Goal: Information Seeking & Learning: Learn about a topic

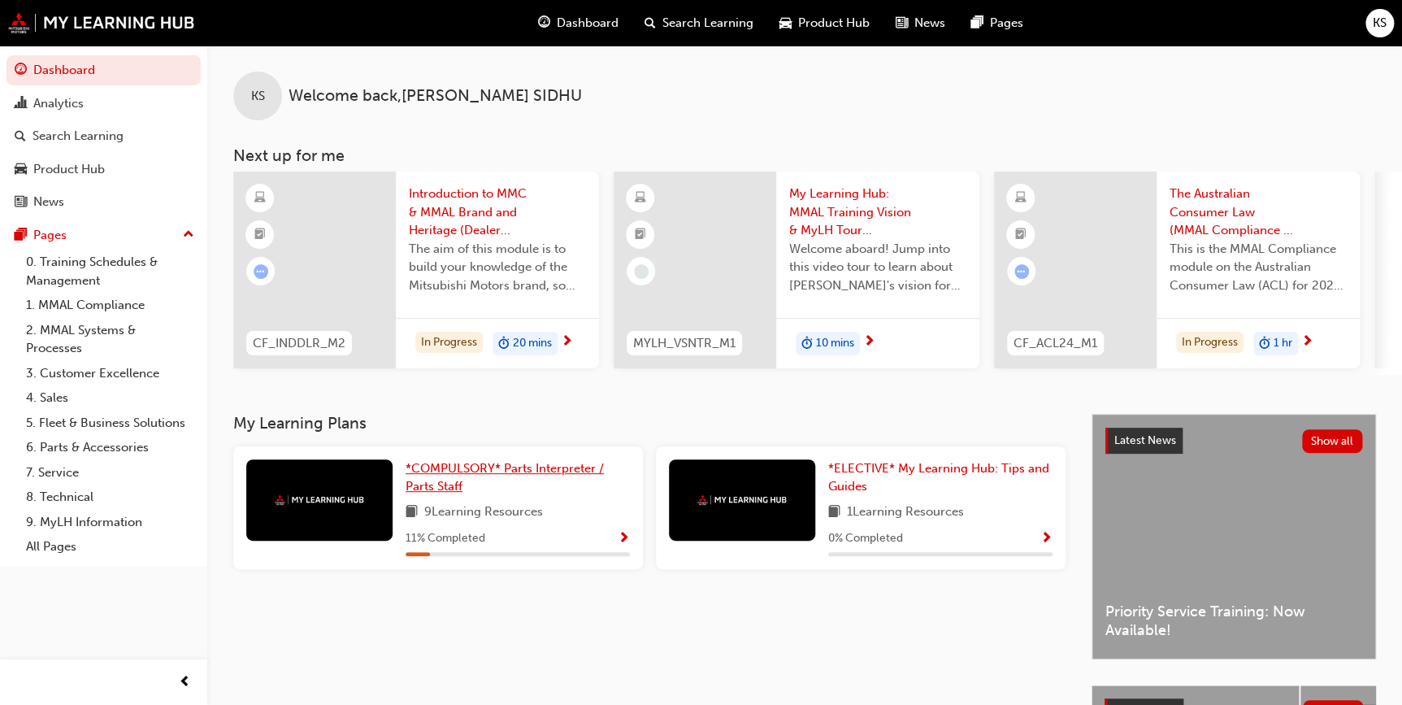
click at [528, 474] on span "*COMPULSORY* Parts Interpreter / Parts Staff" at bounding box center [505, 477] width 198 height 33
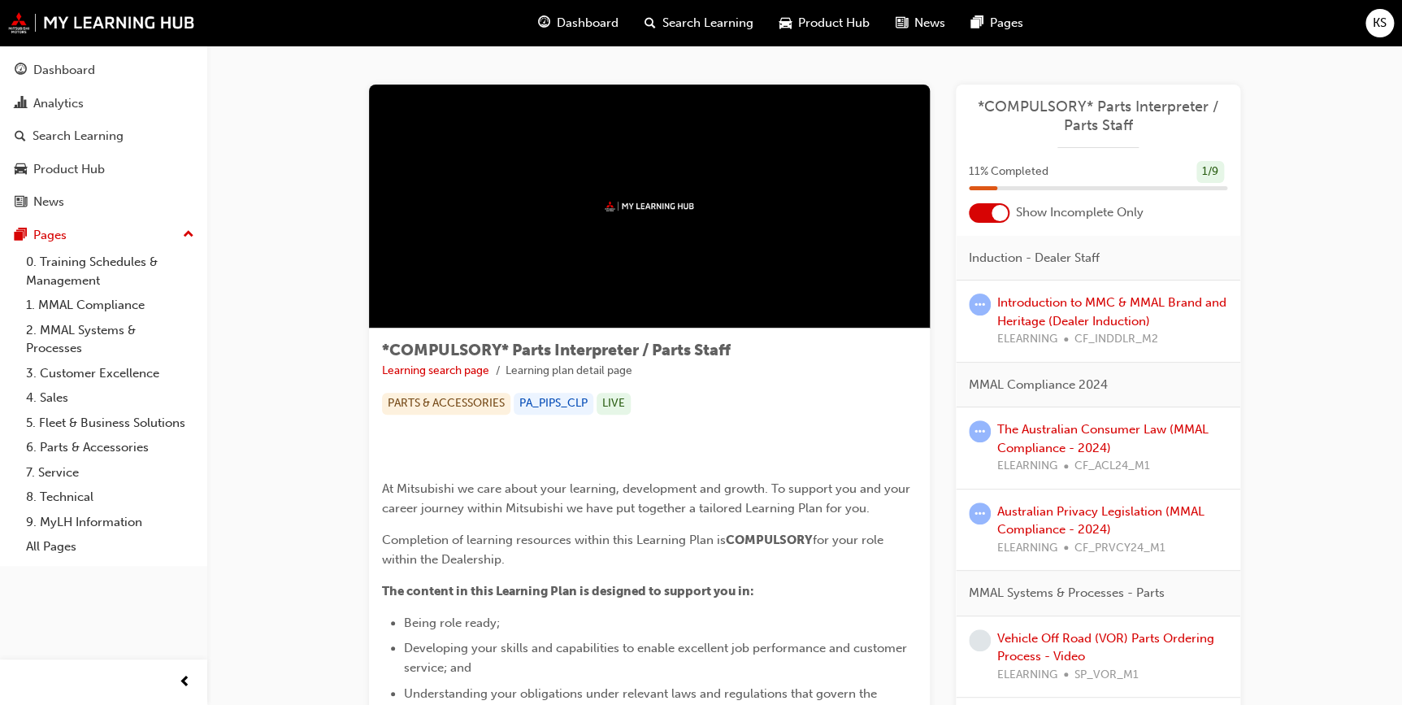
click at [626, 205] on img at bounding box center [649, 206] width 89 height 11
click at [1032, 319] on link "Introduction to MMC & MMAL Brand and Heritage (Dealer Induction)" at bounding box center [1112, 311] width 229 height 33
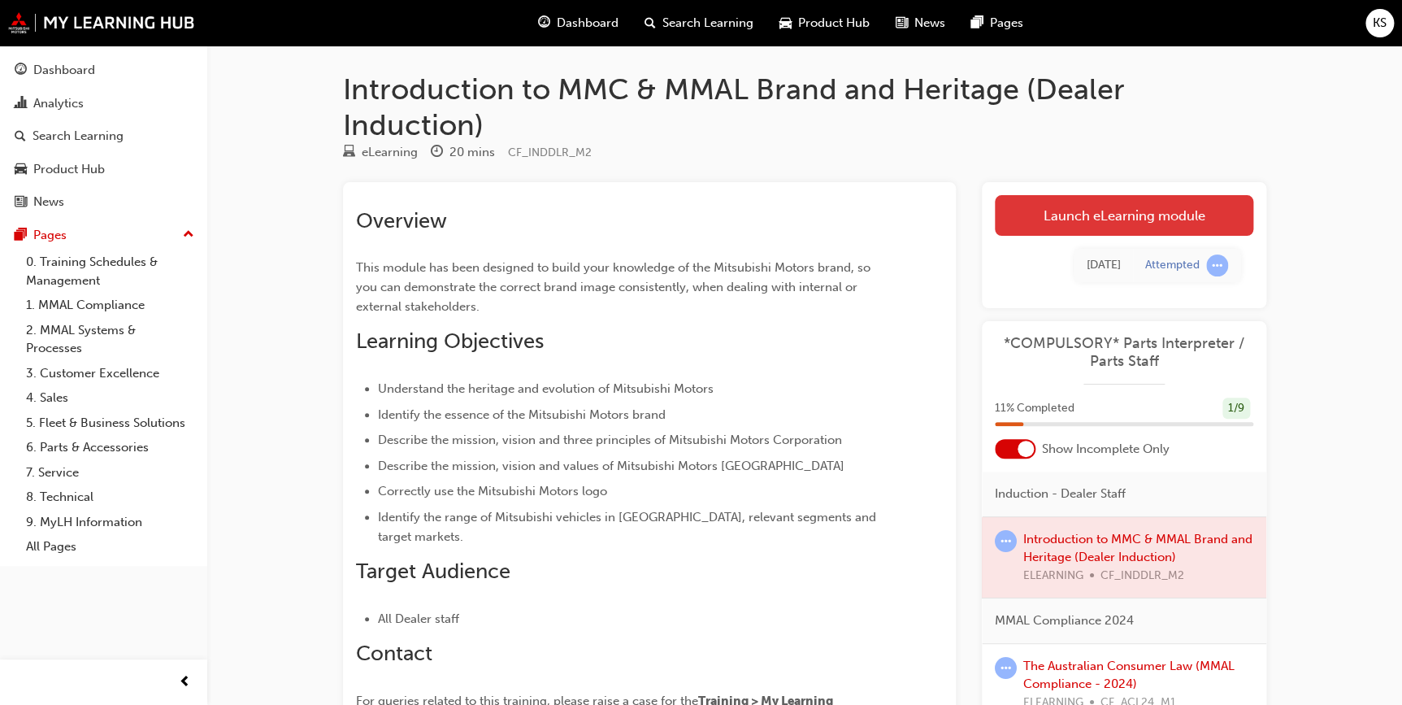
click at [1067, 210] on link "Launch eLearning module" at bounding box center [1124, 215] width 259 height 41
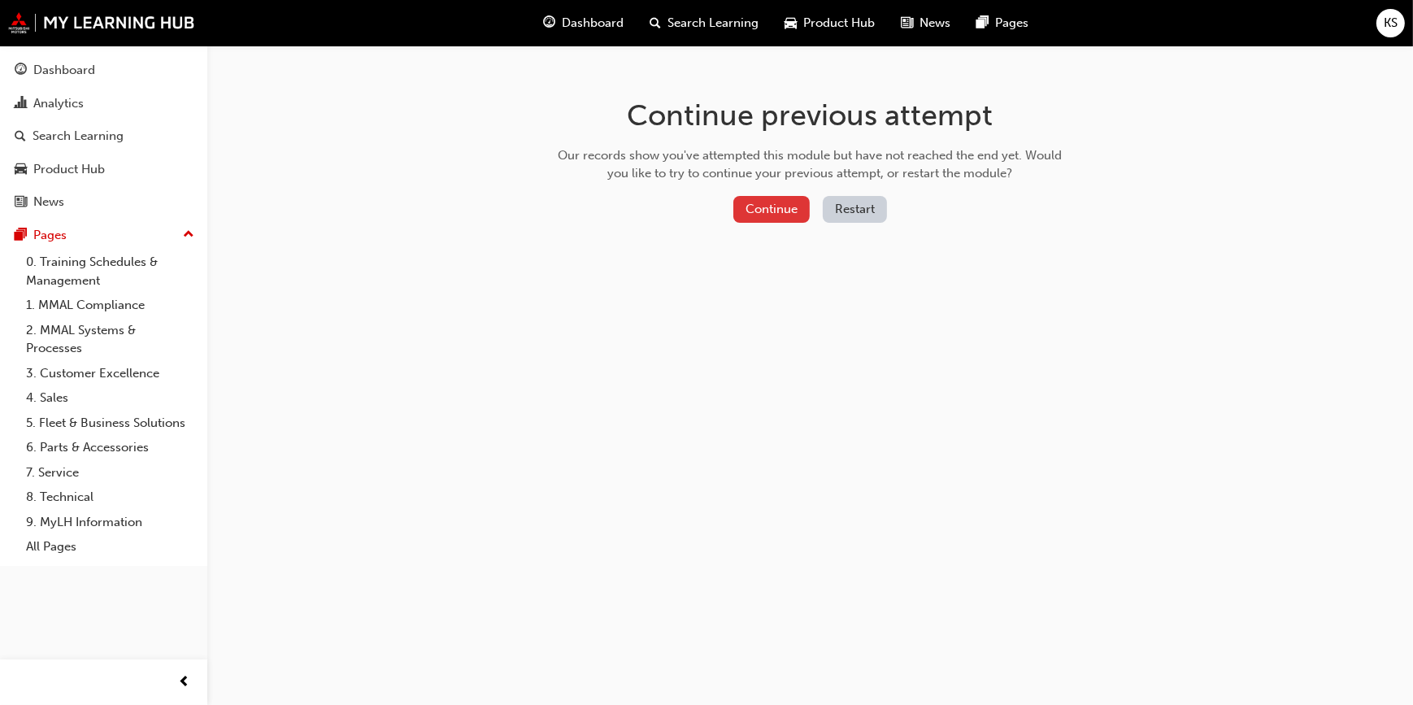
click at [772, 207] on button "Continue" at bounding box center [771, 209] width 76 height 27
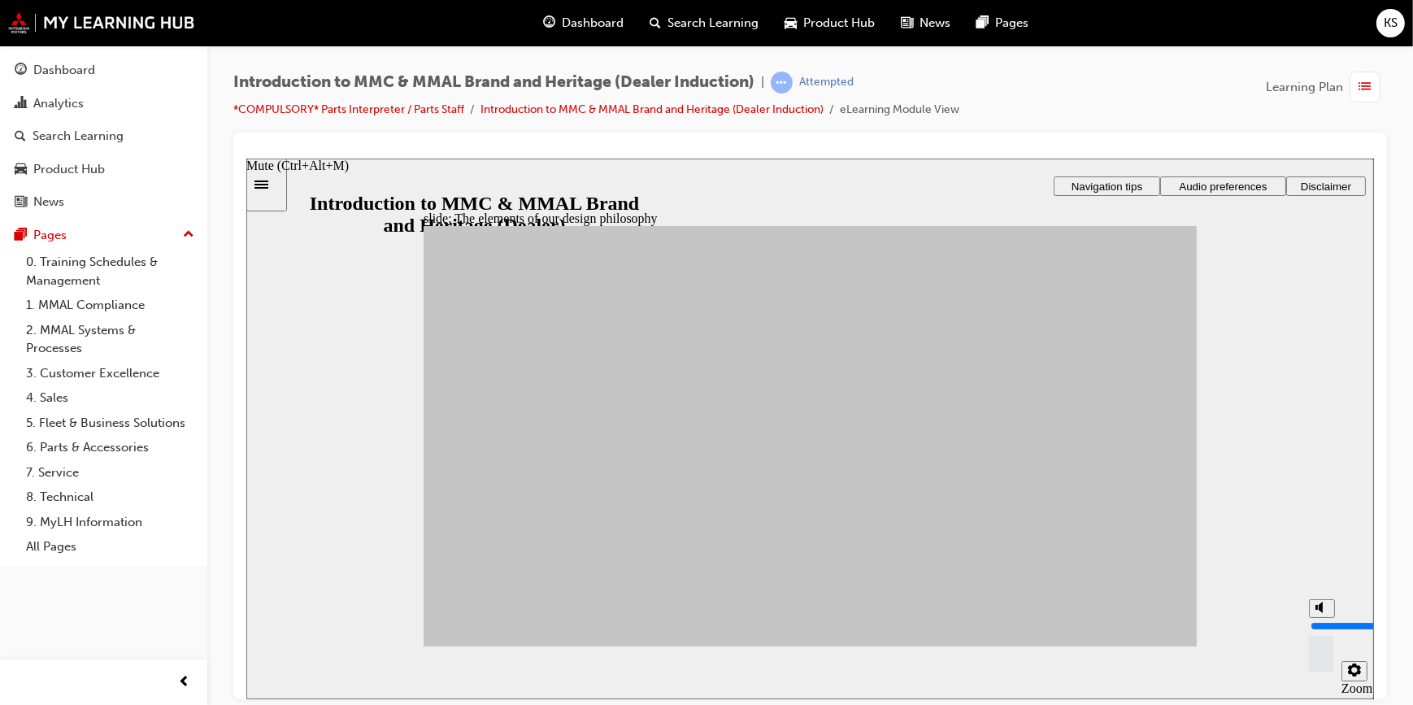
click at [1316, 612] on icon "Mute (Ctrl+Alt+M)" at bounding box center [1321, 606] width 13 height 11
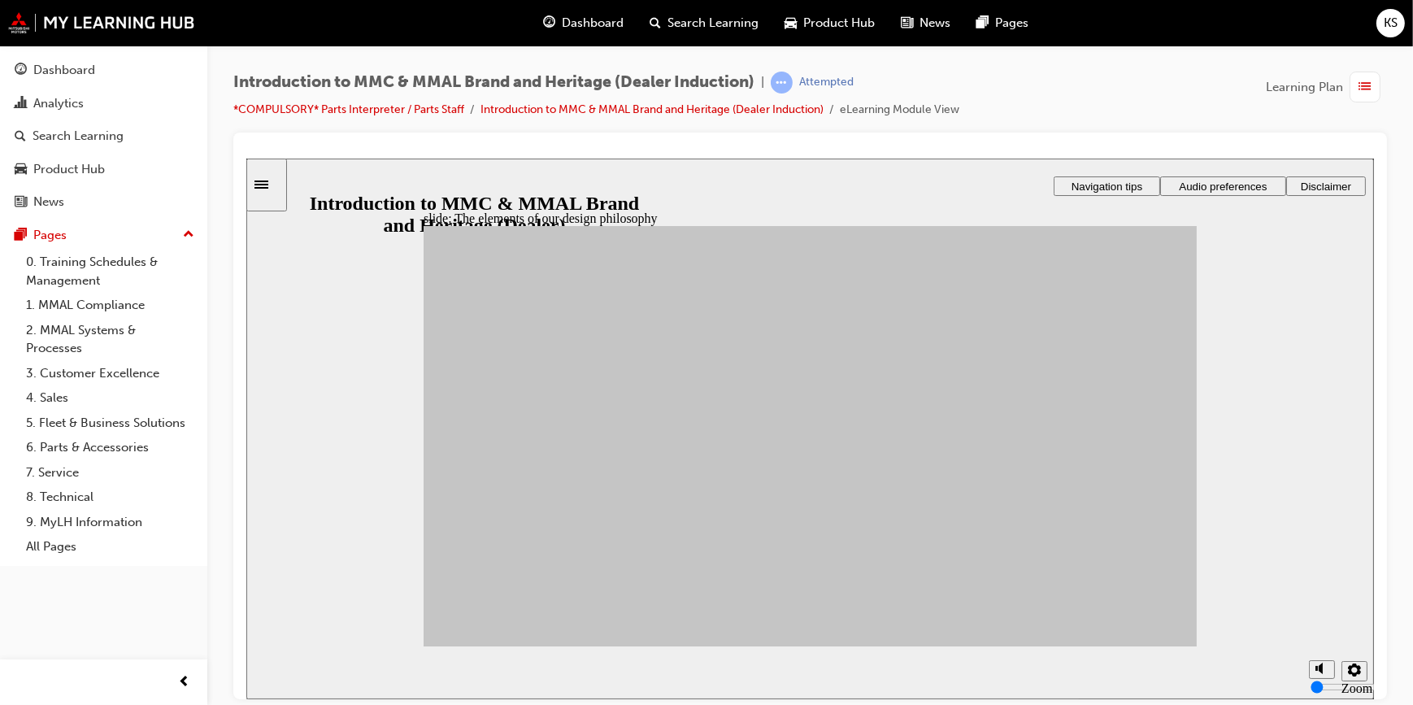
drag, startPoint x: 1319, startPoint y: 646, endPoint x: 1319, endPoint y: 637, distance: 9.0
click at [1319, 632] on input "volume" at bounding box center [1362, 625] width 105 height 13
drag, startPoint x: 1319, startPoint y: 641, endPoint x: 1319, endPoint y: 621, distance: 19.5
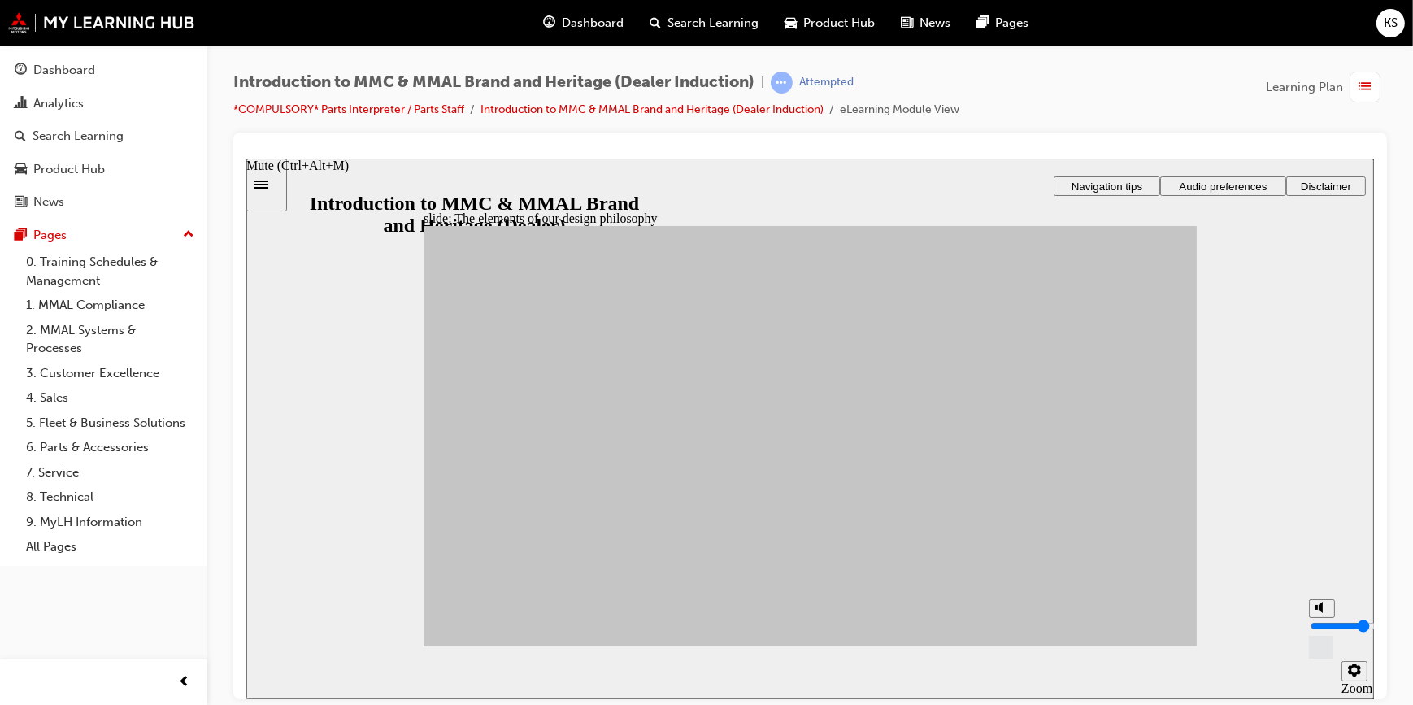
type input "5"
click at [1319, 621] on input "volume" at bounding box center [1362, 625] width 105 height 13
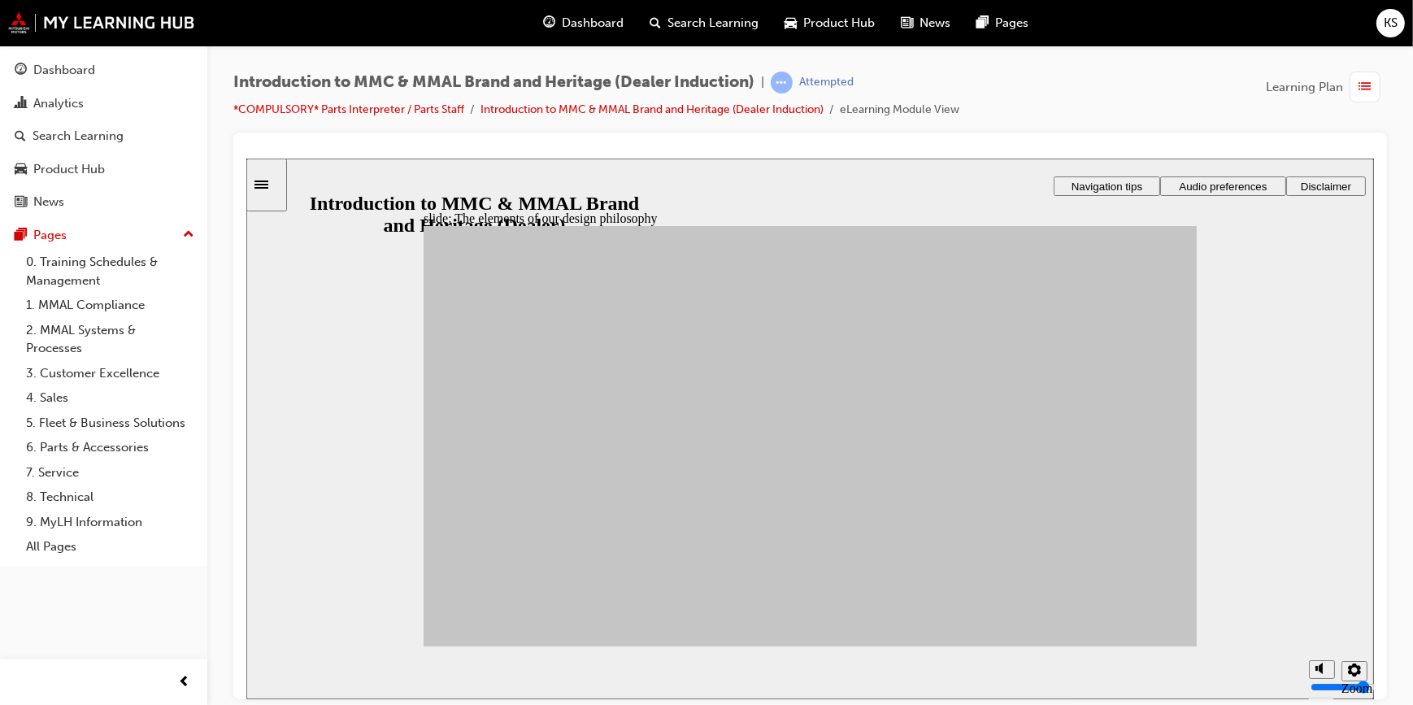
drag, startPoint x: 1035, startPoint y: 360, endPoint x: 598, endPoint y: 356, distance: 436.6
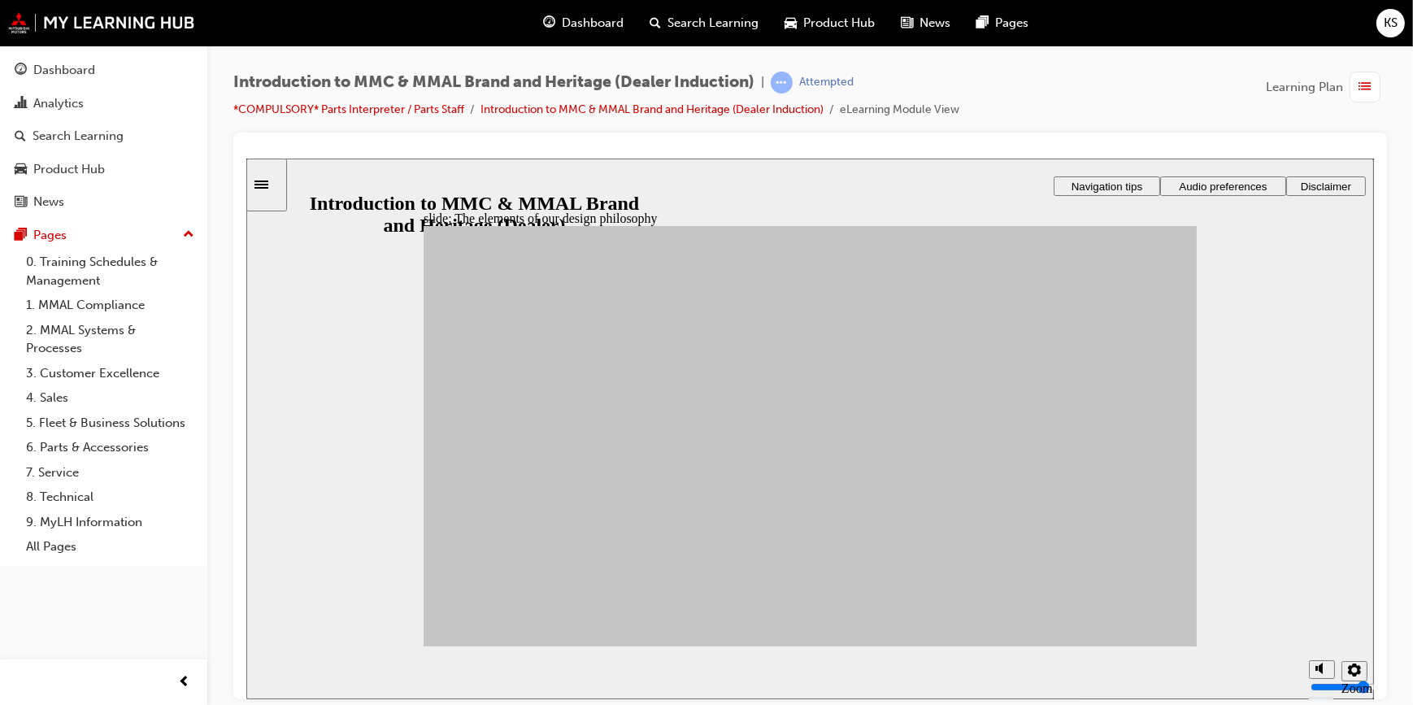
drag, startPoint x: 1265, startPoint y: 315, endPoint x: 1262, endPoint y: 307, distance: 8.8
click at [1262, 310] on div "slide: The elements of our design philosophy Rectangle 1 Rectangle 3 The elemen…" at bounding box center [810, 428] width 1128 height 541
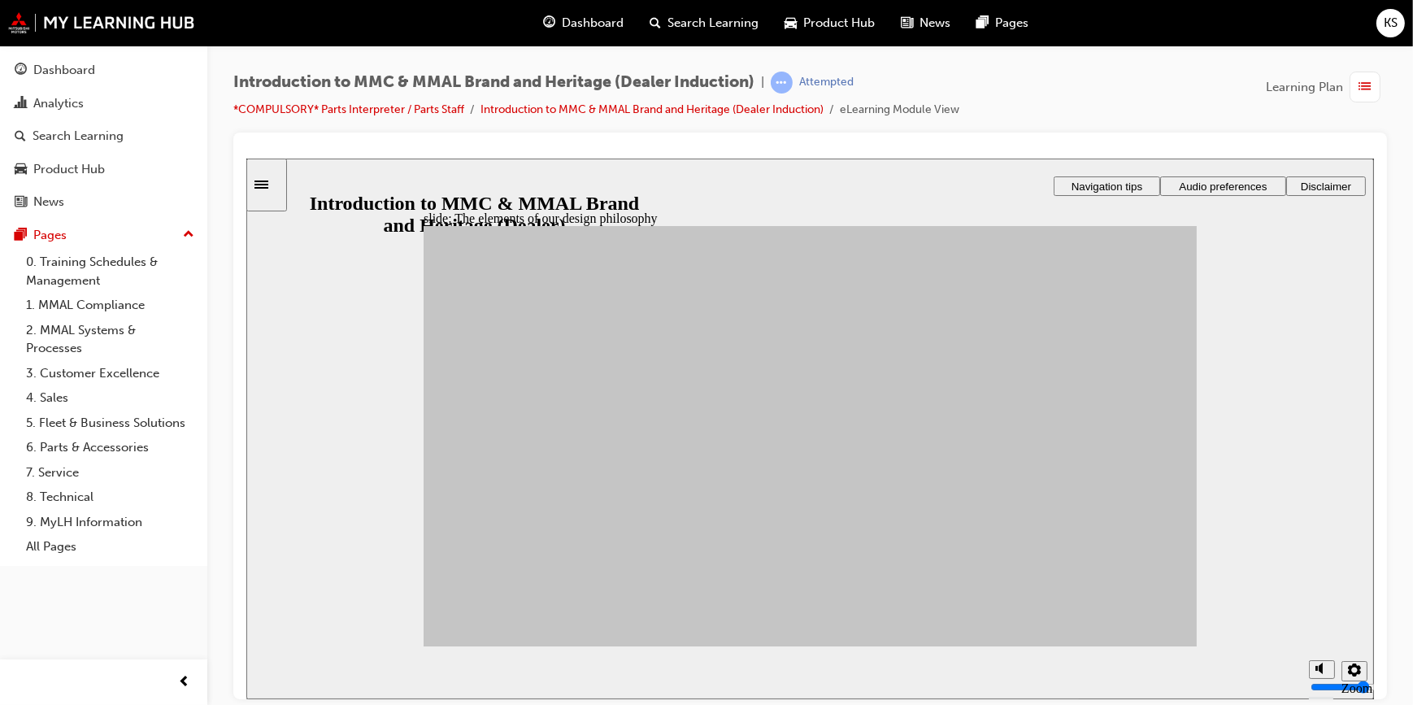
click at [1214, 183] on span "Audio preferences" at bounding box center [1222, 186] width 88 height 12
click at [1233, 180] on span "Audio preferences" at bounding box center [1222, 186] width 88 height 12
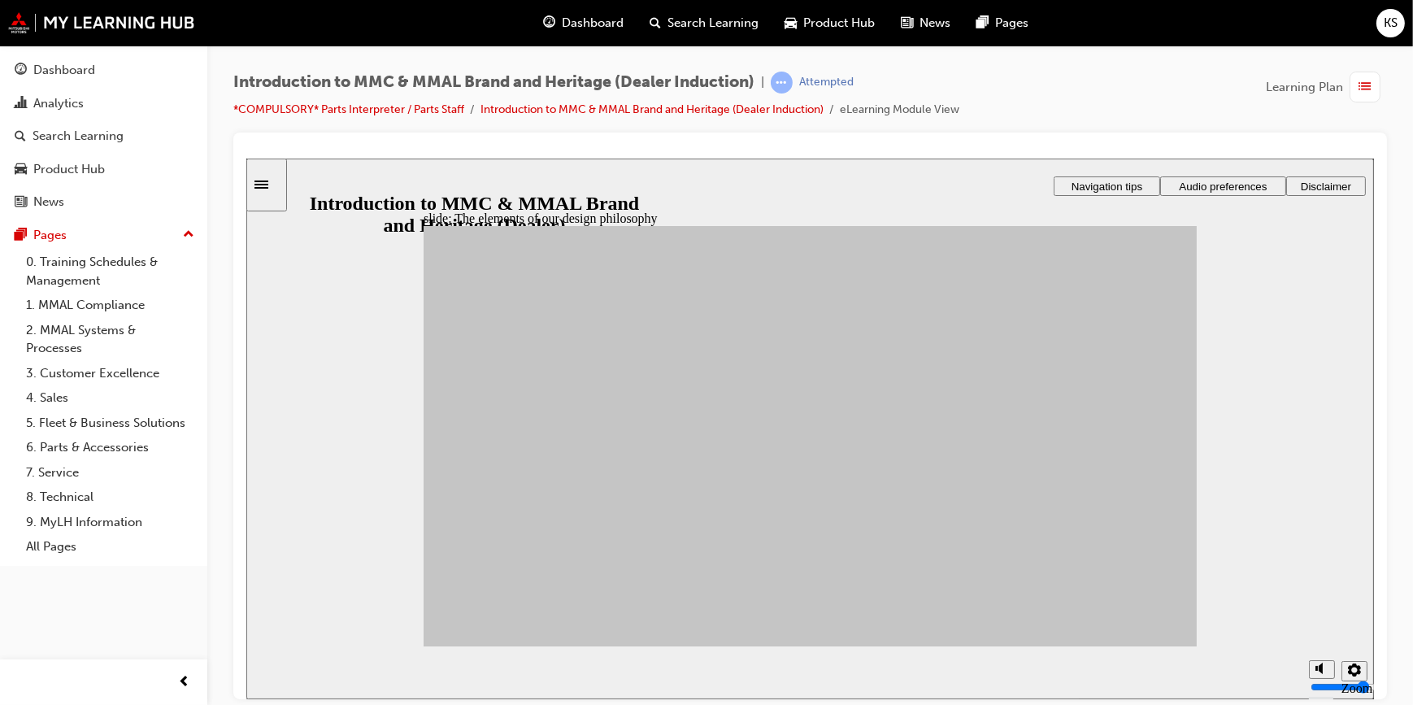
click at [87, 273] on link "0. Training Schedules & Management" at bounding box center [110, 271] width 181 height 43
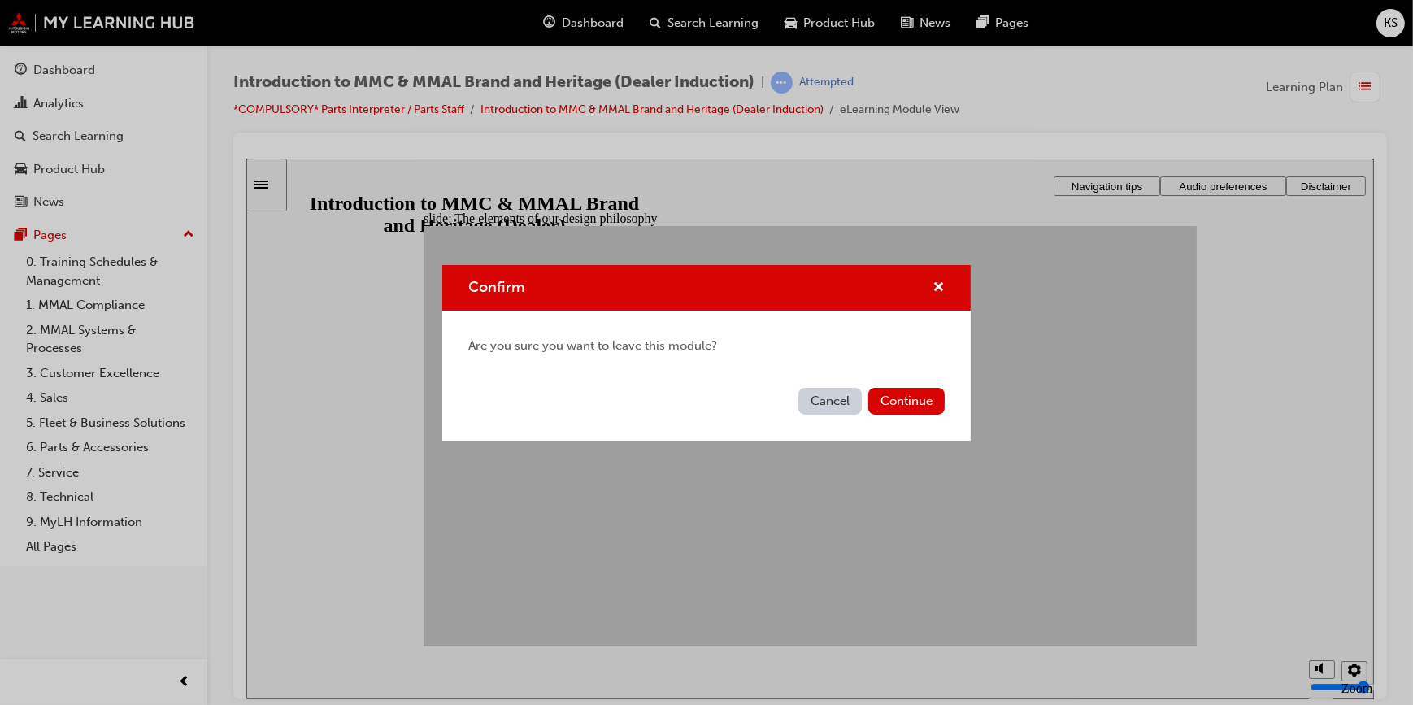
click at [831, 405] on button "Cancel" at bounding box center [829, 401] width 63 height 27
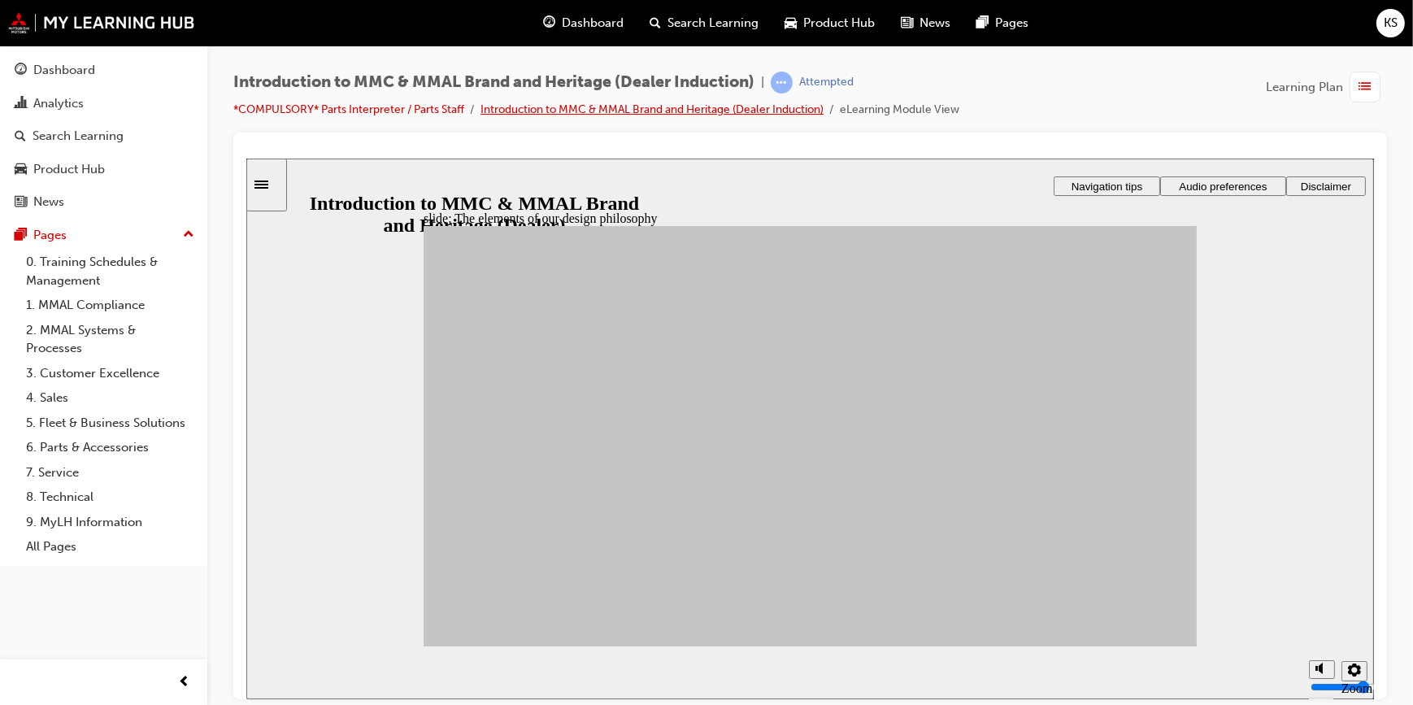
click at [516, 108] on link "Introduction to MMC & MMAL Brand and Heritage (Dealer Induction)" at bounding box center [651, 109] width 343 height 14
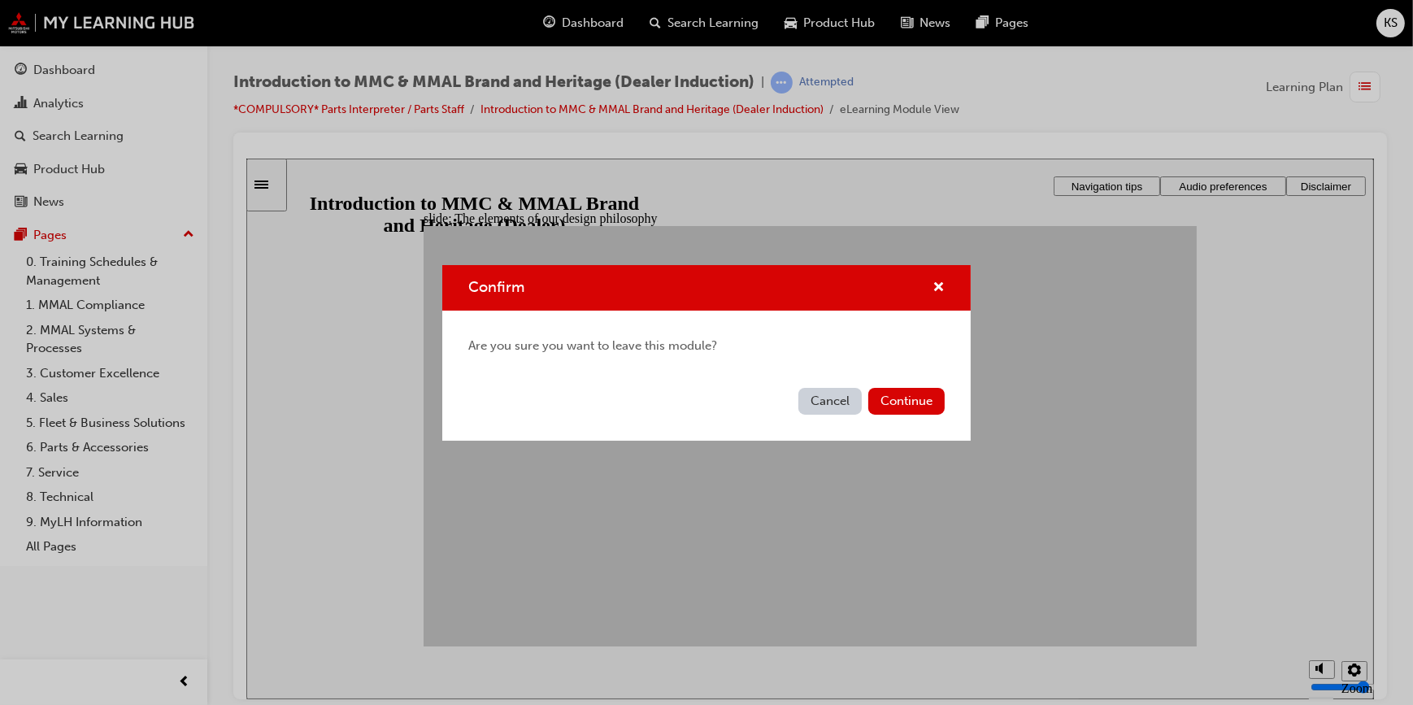
click at [1080, 310] on div "Confirm Are you sure you want to leave this module? Cancel Continue" at bounding box center [706, 352] width 1413 height 705
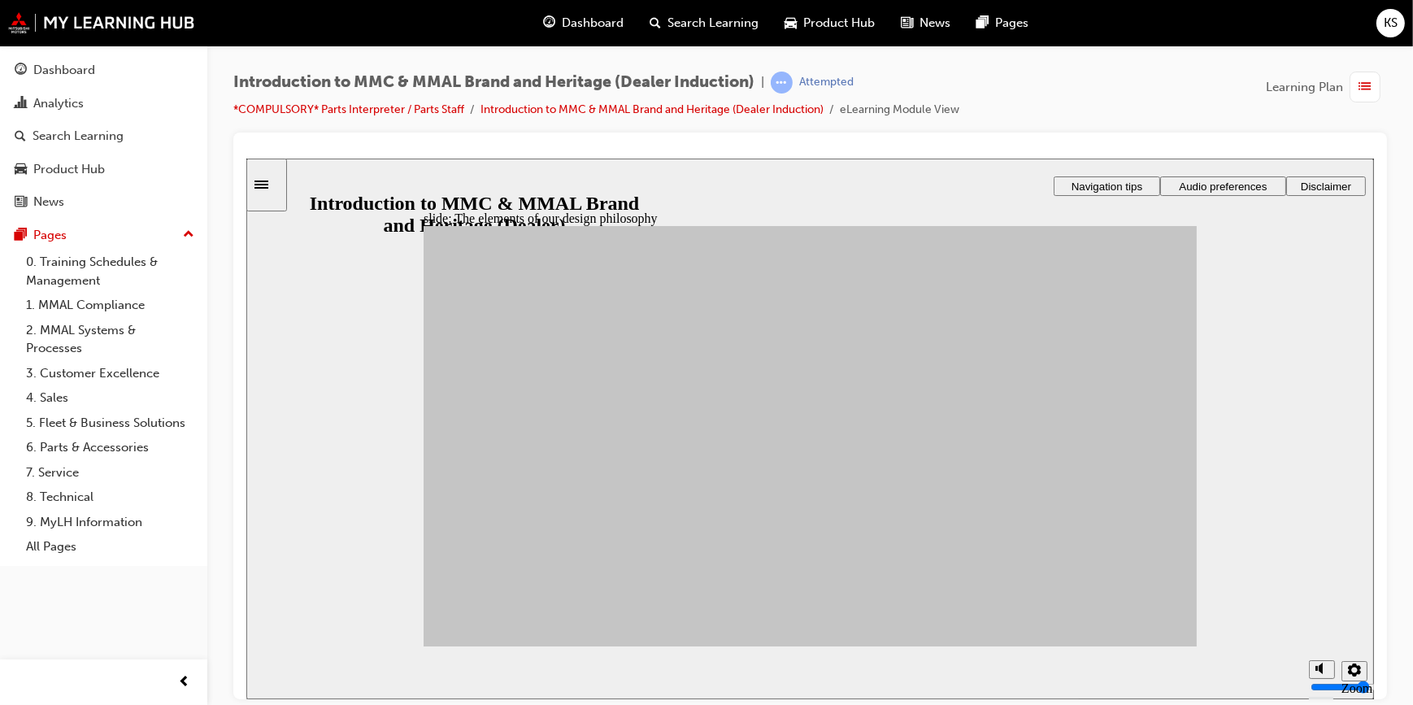
click at [89, 311] on link "1. MMAL Compliance" at bounding box center [110, 305] width 181 height 25
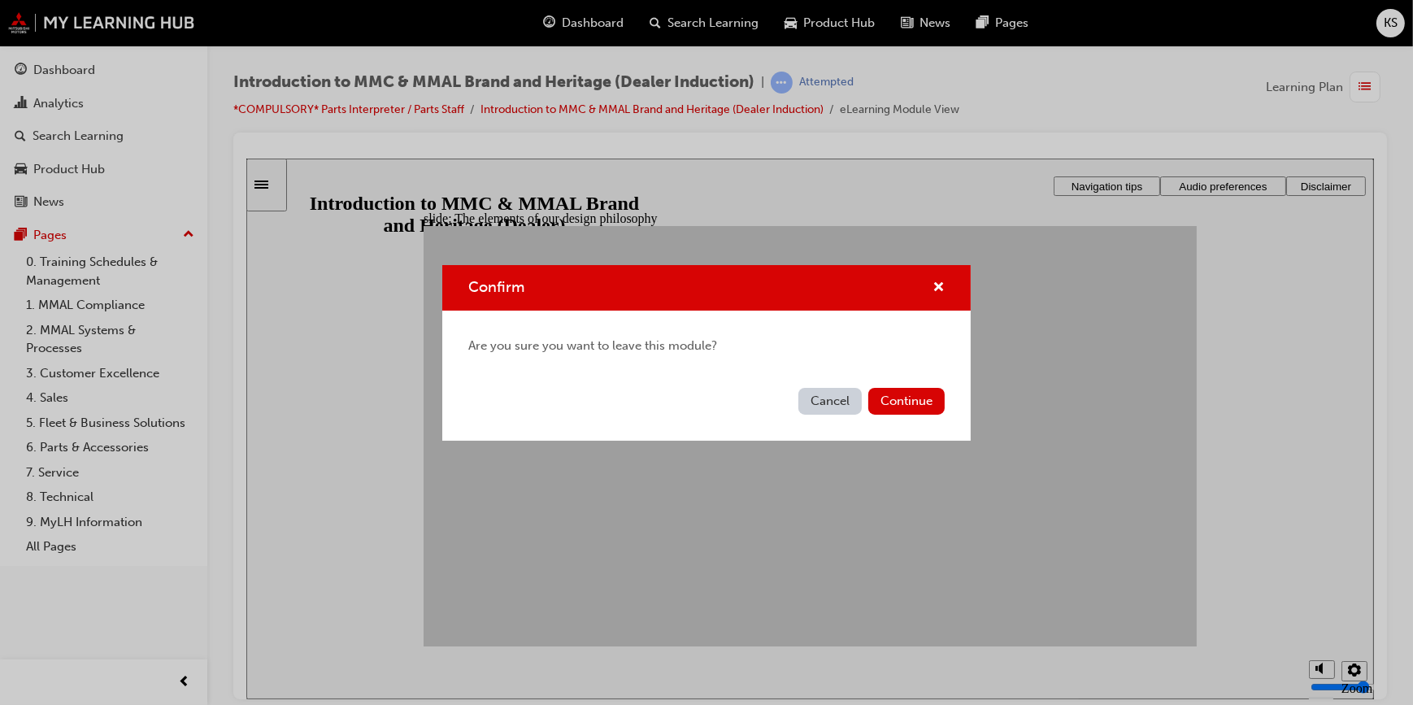
click at [834, 402] on button "Cancel" at bounding box center [829, 401] width 63 height 27
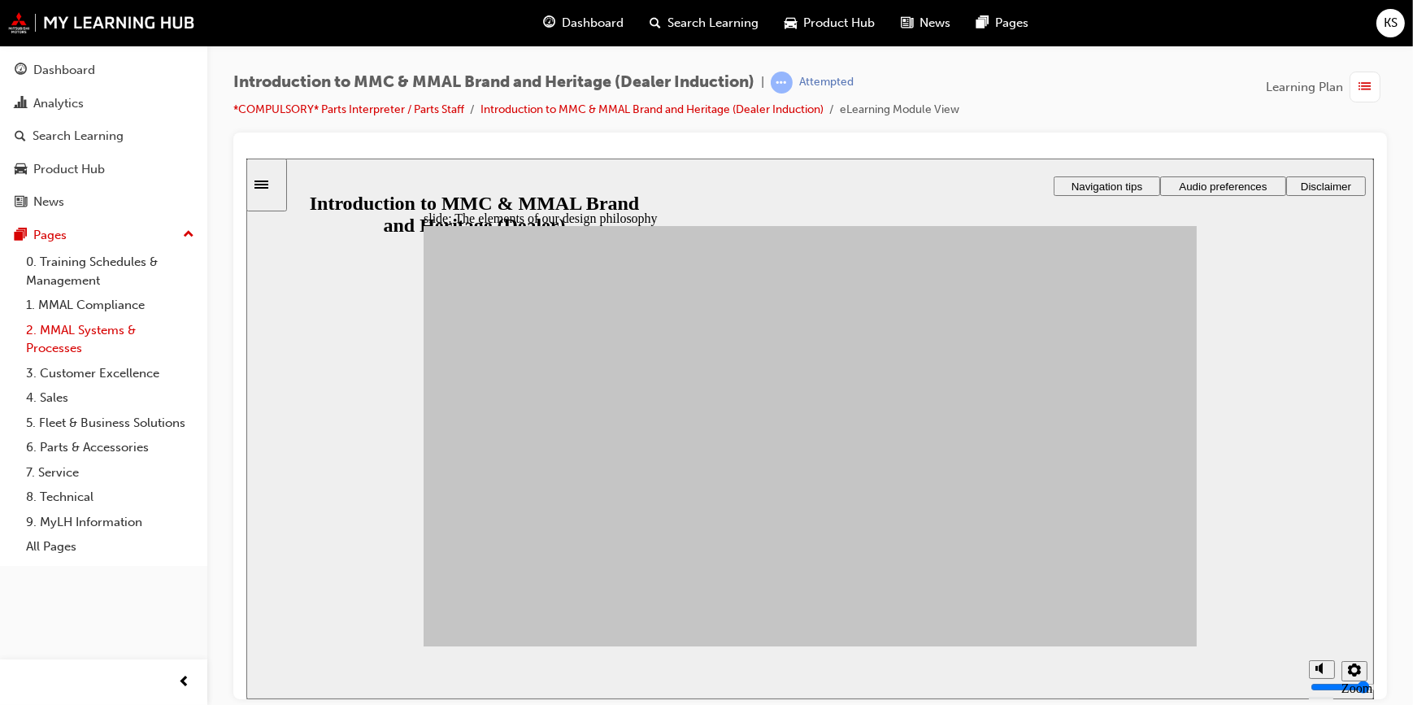
click at [104, 350] on link "2. MMAL Systems & Processes" at bounding box center [110, 339] width 181 height 43
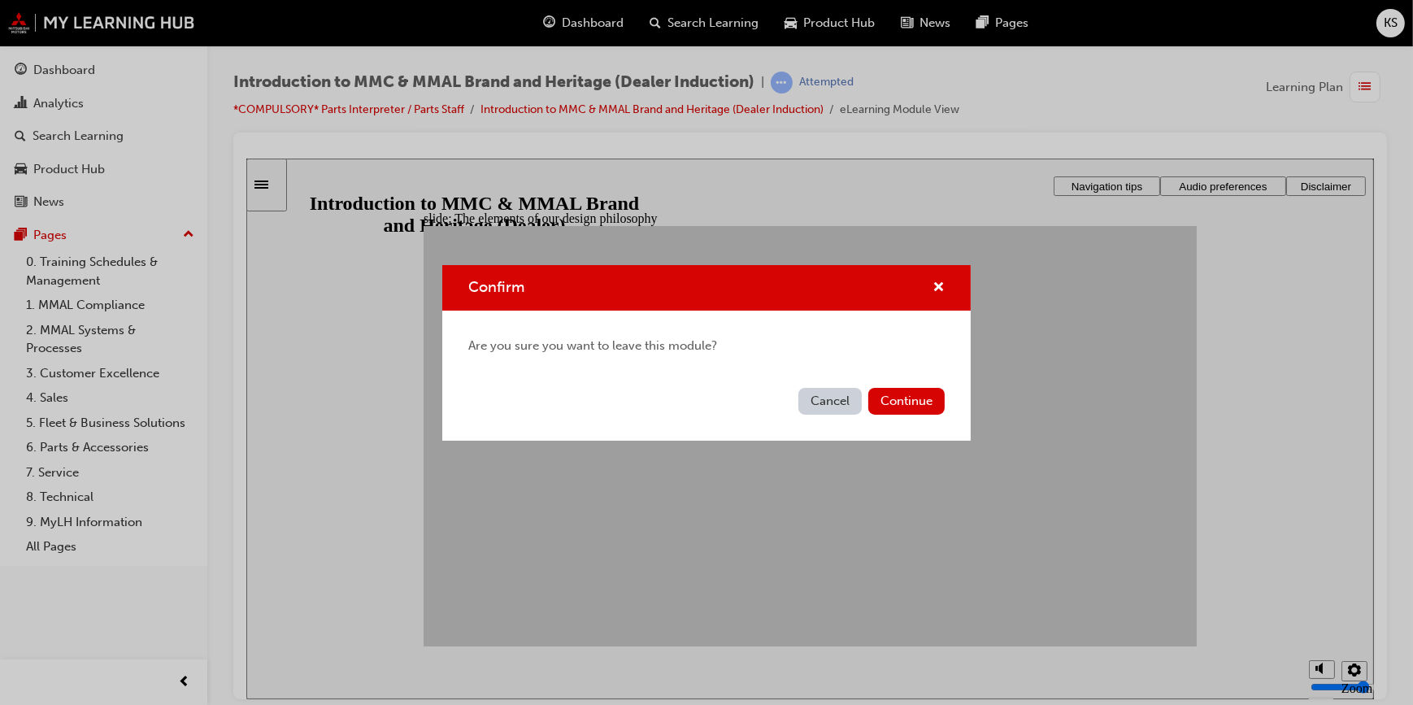
click at [816, 395] on button "Cancel" at bounding box center [829, 401] width 63 height 27
